Goal: Task Accomplishment & Management: Manage account settings

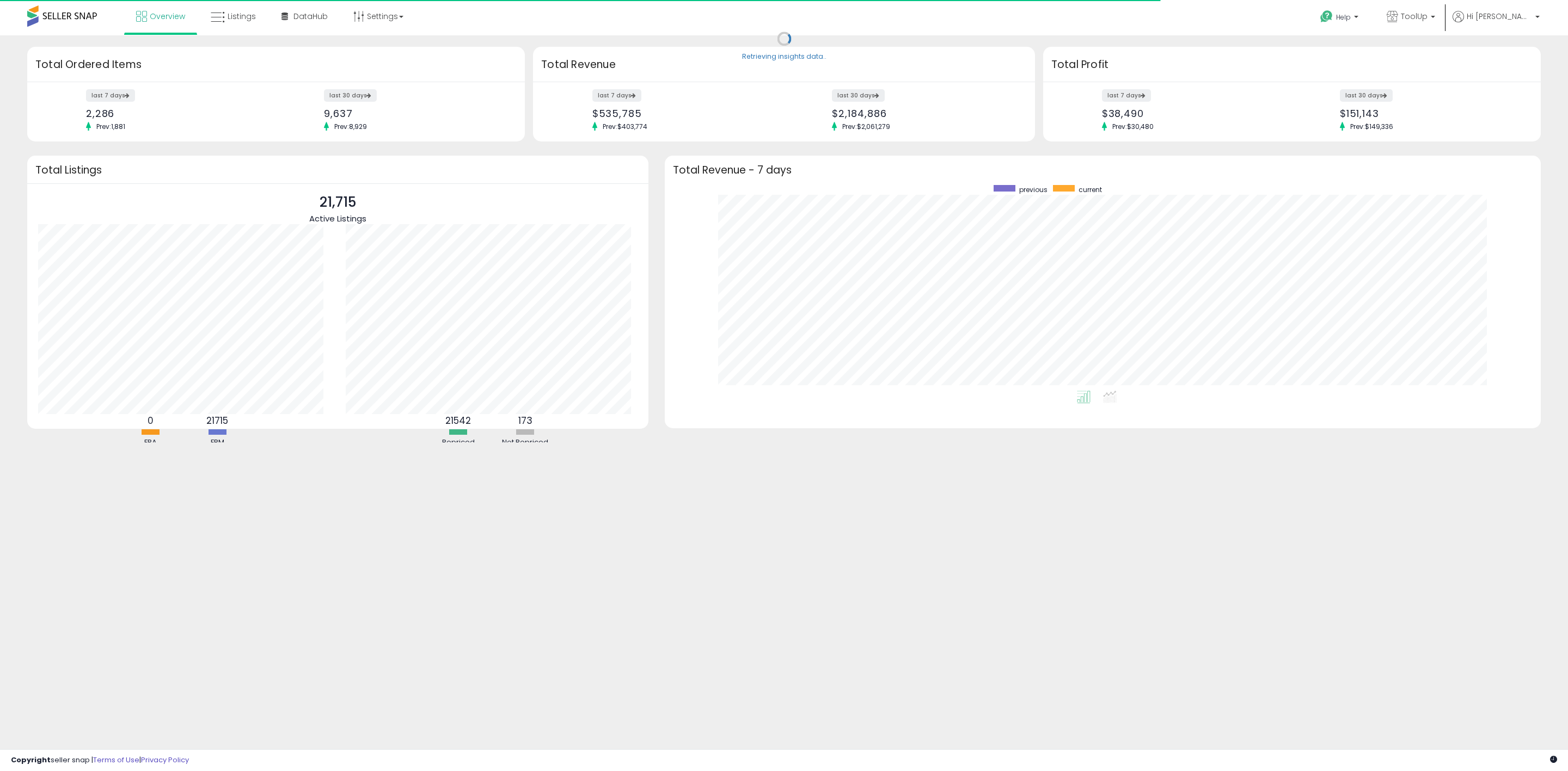
scroll to position [206, 855]
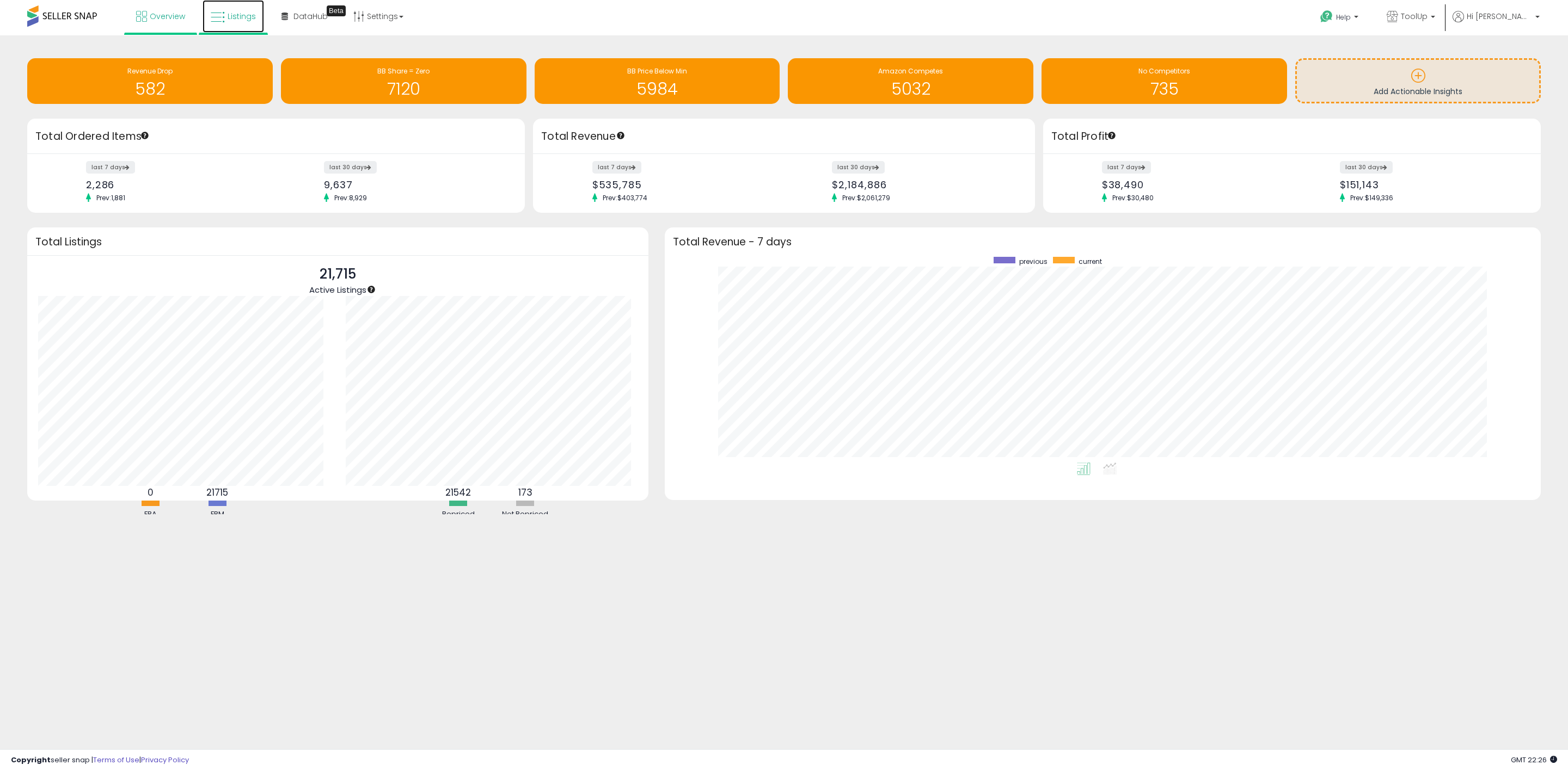
click at [239, 18] on span "Listings" at bounding box center [242, 16] width 28 height 11
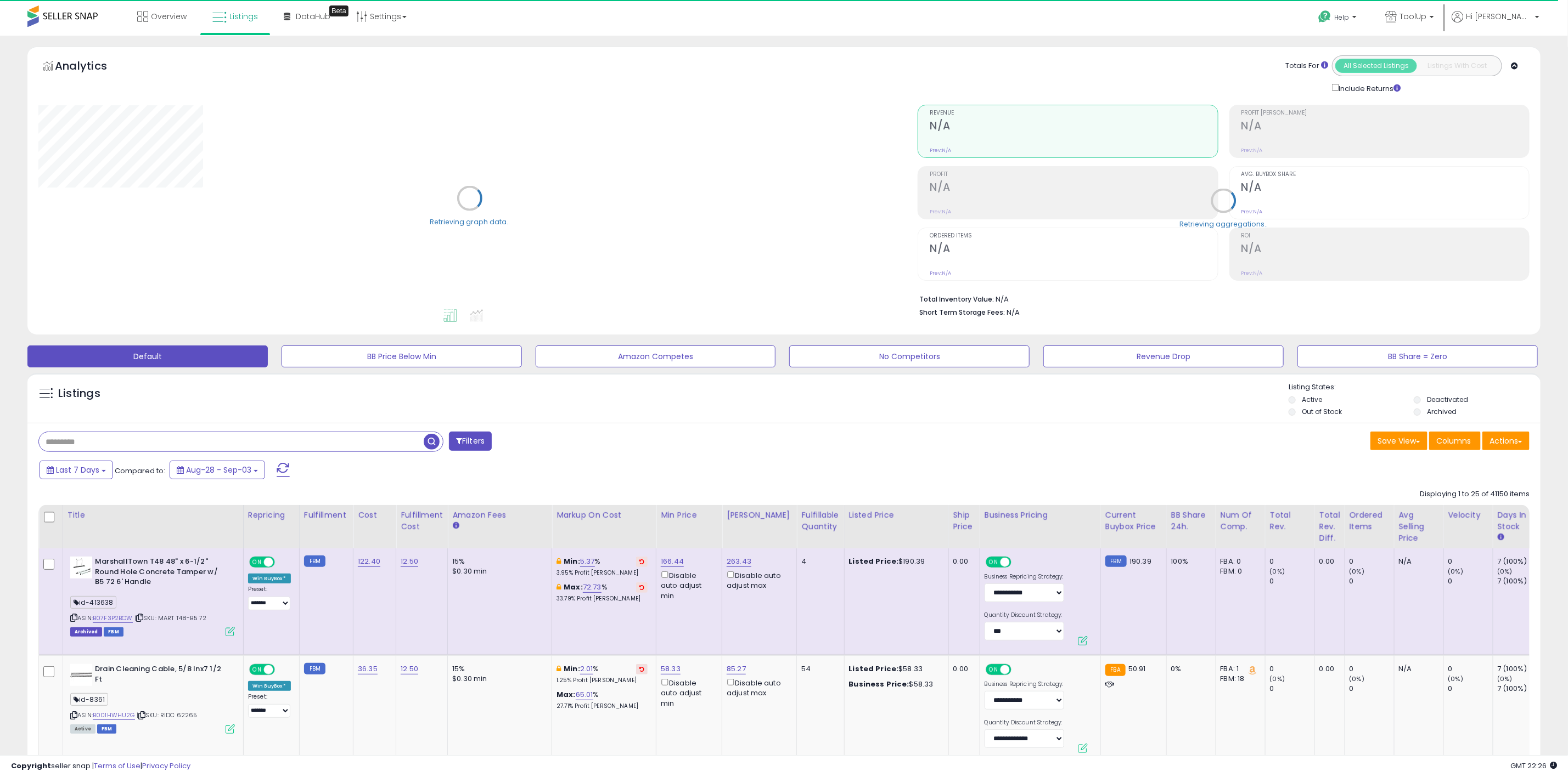
click at [86, 448] on input "text" at bounding box center [231, 441] width 385 height 19
paste input "**********"
click at [432, 448] on span "button" at bounding box center [432, 441] width 16 height 16
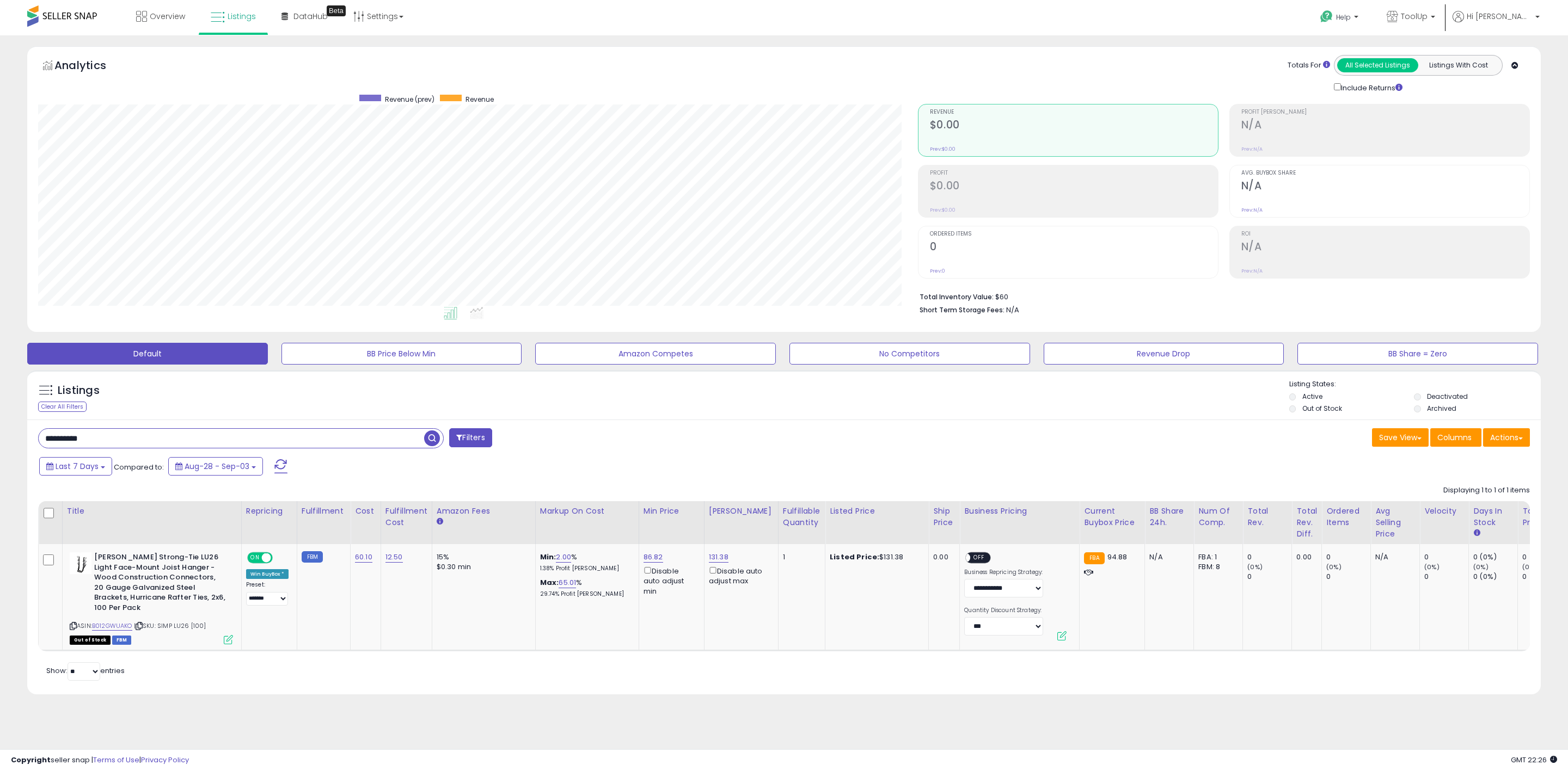
scroll to position [224, 880]
drag, startPoint x: 121, startPoint y: 443, endPoint x: 12, endPoint y: 439, distance: 109.1
click at [12, 439] on div "**********" at bounding box center [784, 377] width 1557 height 662
paste input "text"
type input "**********"
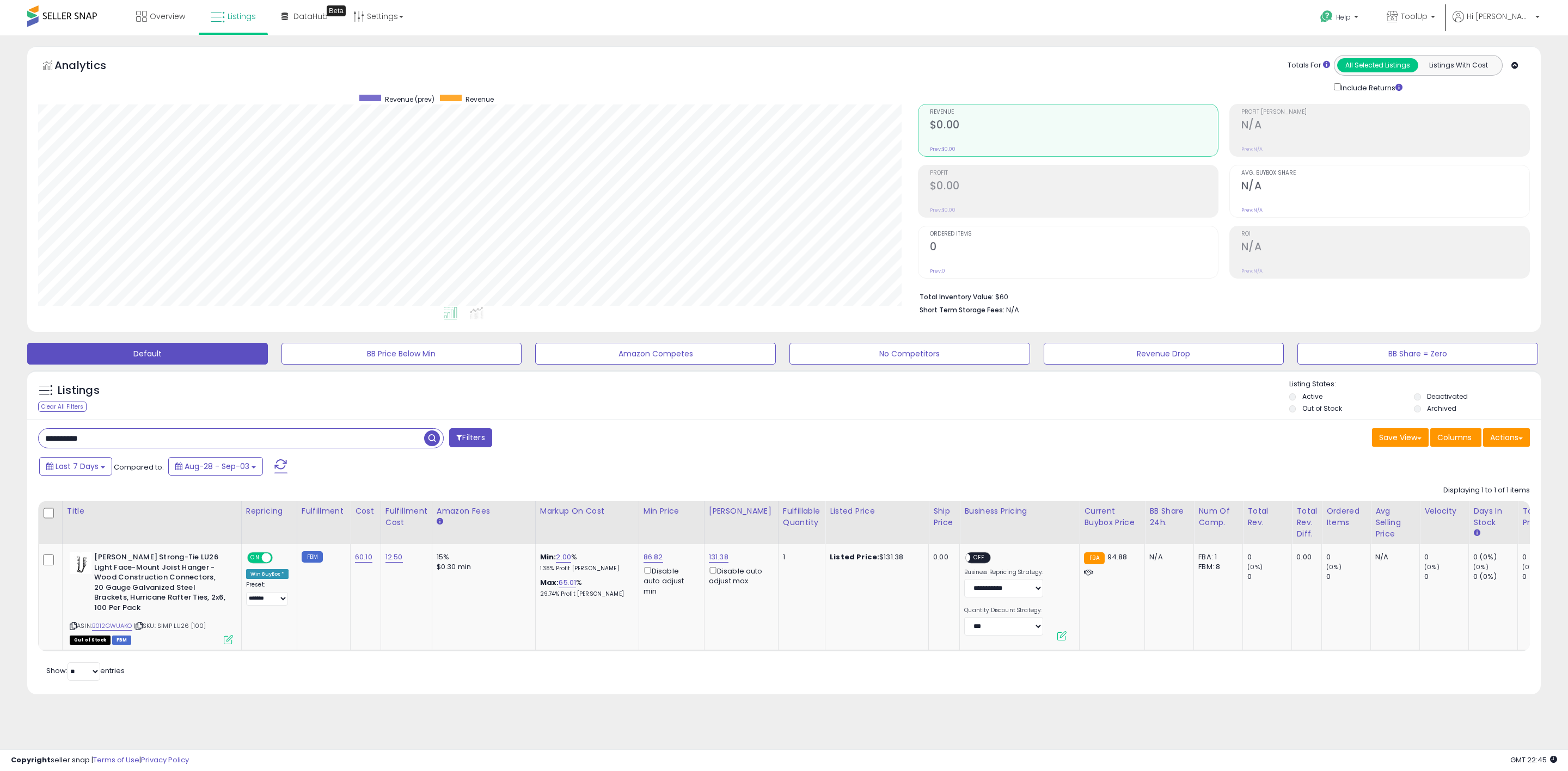
click at [431, 444] on span "button" at bounding box center [431, 438] width 16 height 16
click at [567, 558] on link "9.98" at bounding box center [563, 557] width 15 height 11
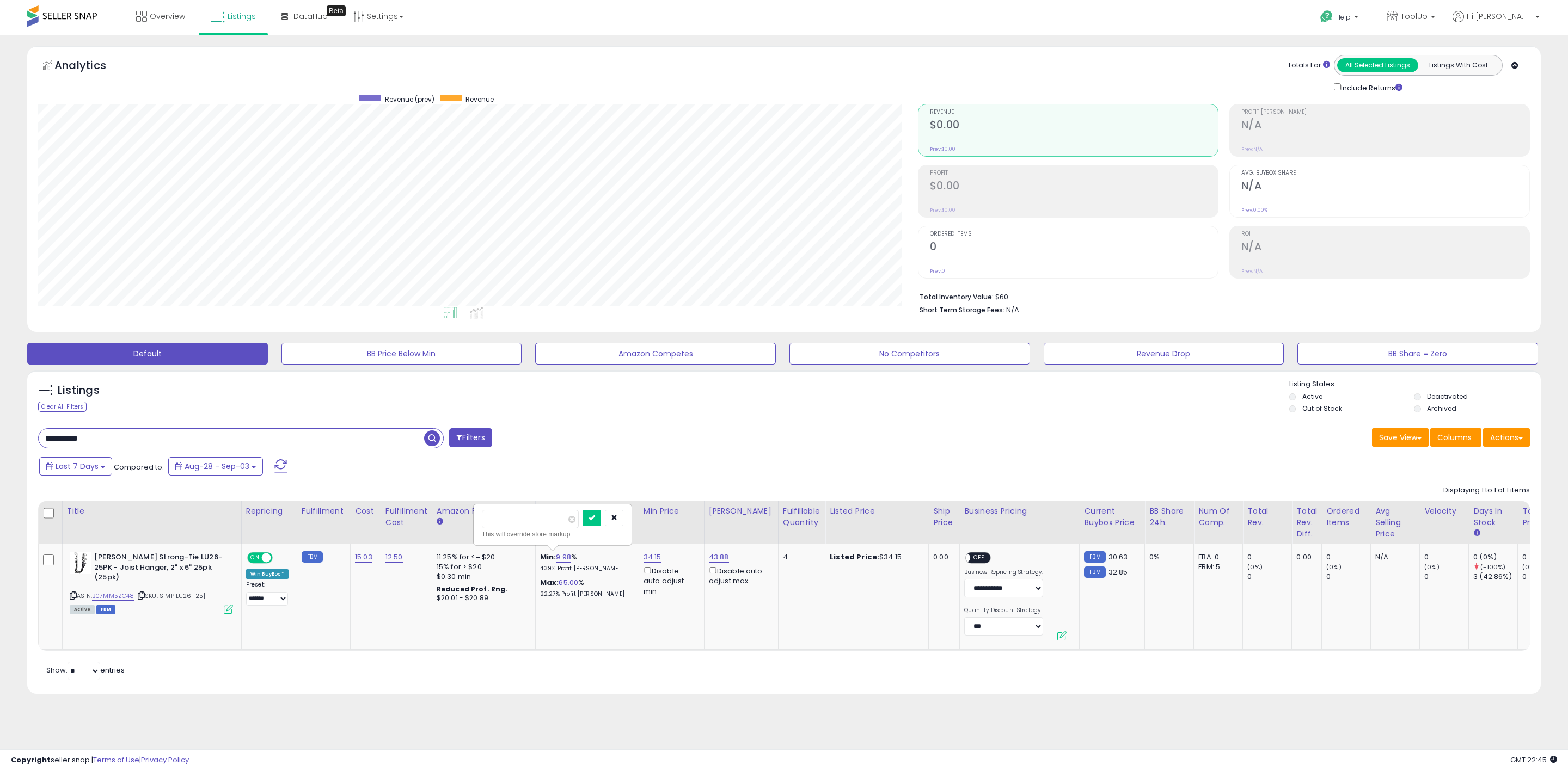
drag, startPoint x: 534, startPoint y: 520, endPoint x: 433, endPoint y: 520, distance: 101.0
click at [433, 520] on table "Title Repricing" at bounding box center [928, 576] width 1781 height 149
type input "***"
click at [601, 520] on button "submit" at bounding box center [592, 517] width 18 height 16
drag, startPoint x: 138, startPoint y: 446, endPoint x: -68, endPoint y: 418, distance: 207.9
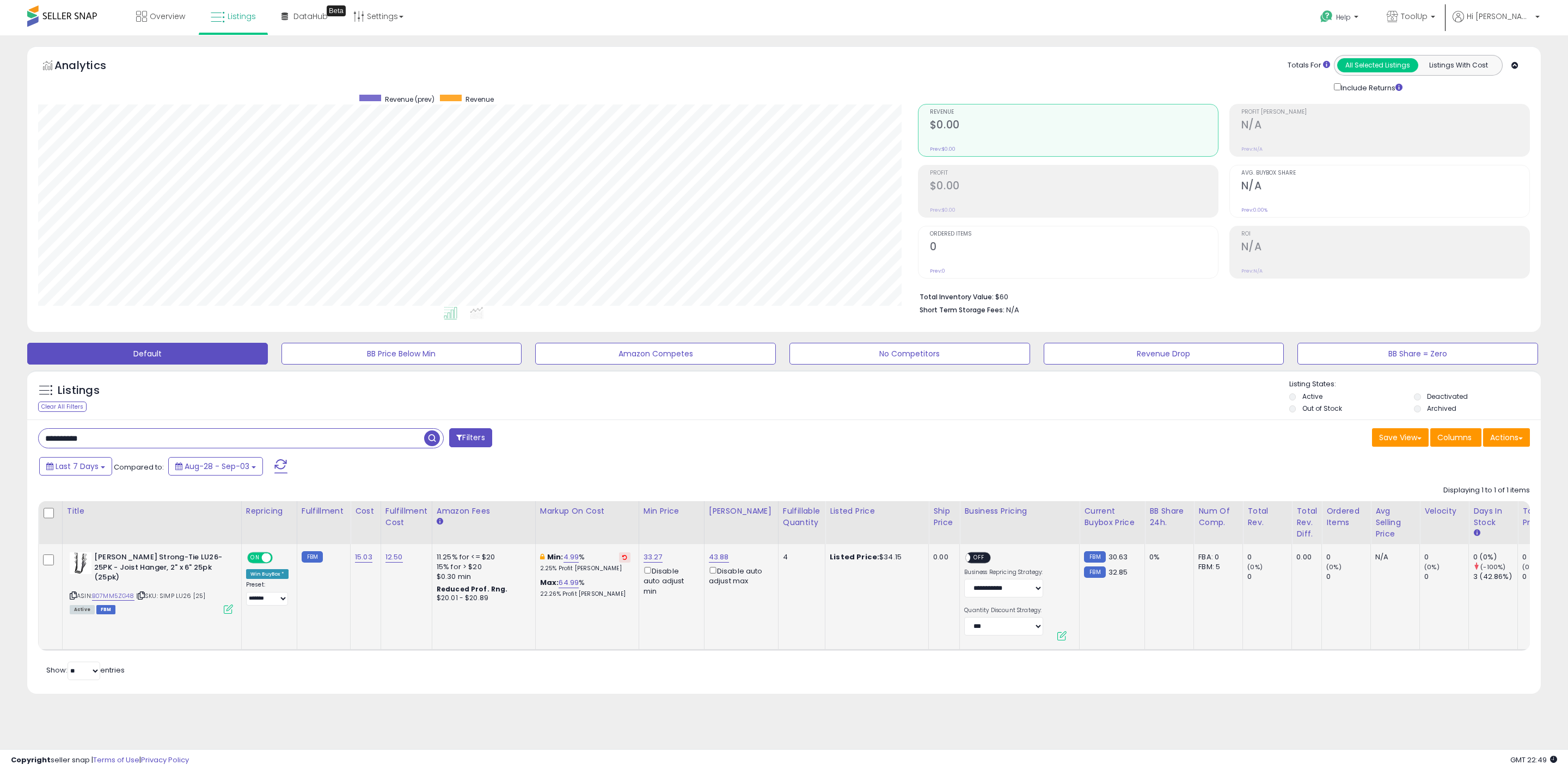
click at [0, 418] on html "Unable to login Retrieving listings data.. has not yet accepted the Terms of Us…" at bounding box center [784, 386] width 1568 height 771
paste input "text"
click at [431, 437] on span "button" at bounding box center [431, 438] width 16 height 16
drag, startPoint x: 102, startPoint y: 443, endPoint x: -14, endPoint y: 433, distance: 116.4
click at [0, 433] on html "Unable to login Retrieving listings data.. has not yet accepted the Terms of Us…" at bounding box center [784, 386] width 1568 height 771
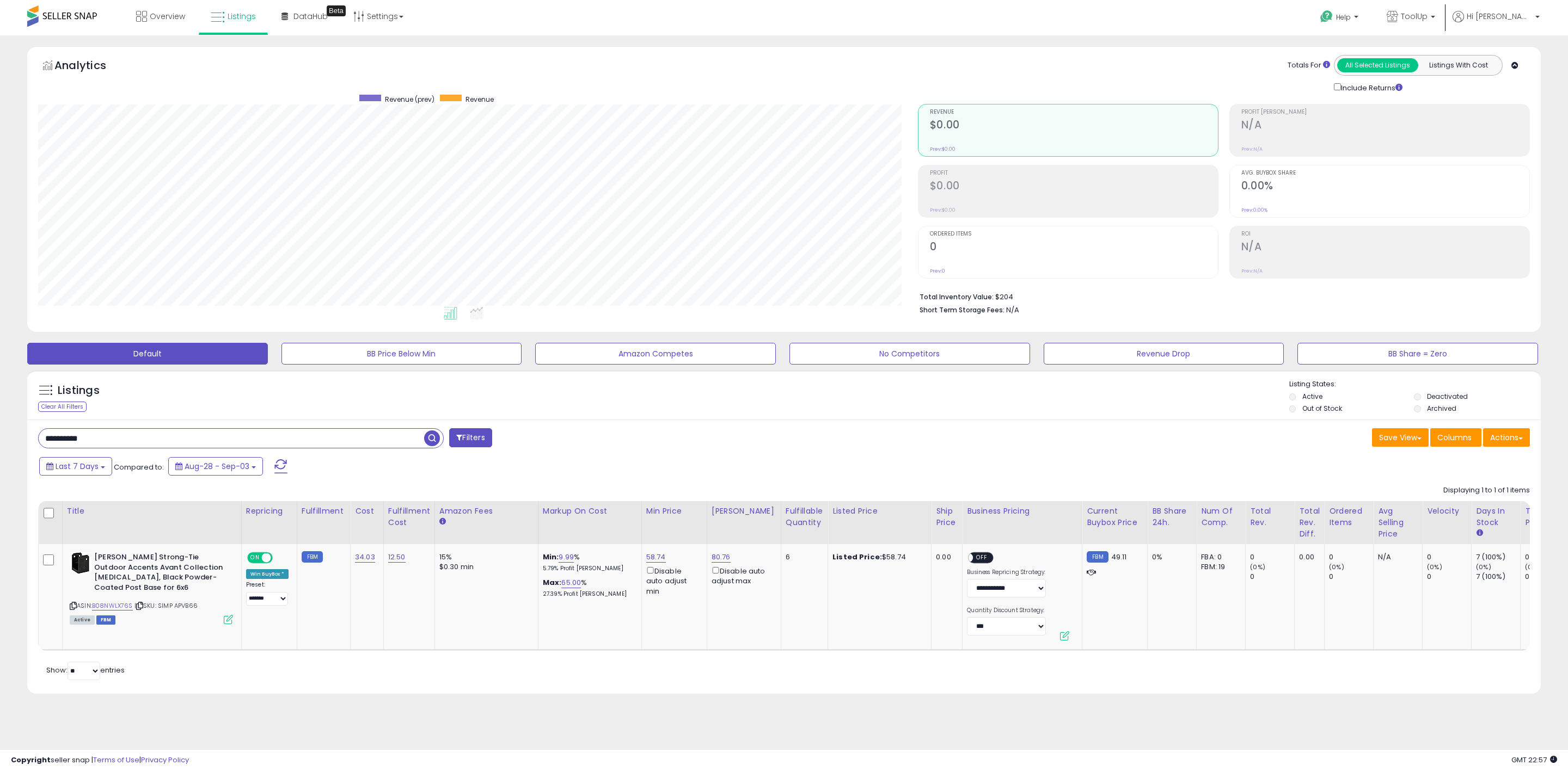
paste input "text"
type input "**********"
click at [428, 437] on span "button" at bounding box center [431, 438] width 16 height 16
drag, startPoint x: 812, startPoint y: 41, endPoint x: 821, endPoint y: 54, distance: 15.8
